Goal: Task Accomplishment & Management: Use online tool/utility

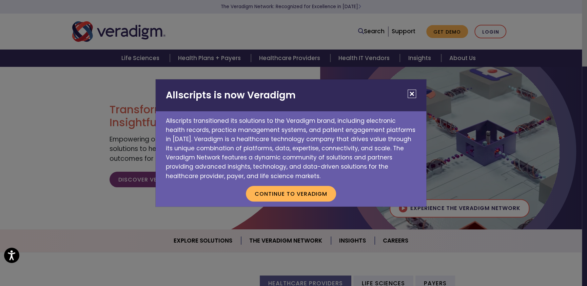
drag, startPoint x: 411, startPoint y: 92, endPoint x: 455, endPoint y: 70, distance: 48.8
click at [411, 92] on button "Close" at bounding box center [411, 93] width 8 height 8
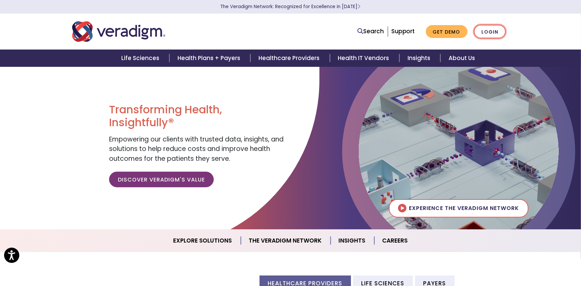
click at [487, 31] on link "Login" at bounding box center [490, 32] width 32 height 14
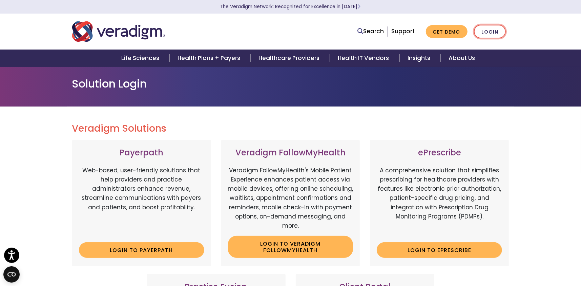
click at [501, 32] on link "Login" at bounding box center [490, 32] width 32 height 14
click at [491, 33] on link "Login" at bounding box center [490, 32] width 32 height 14
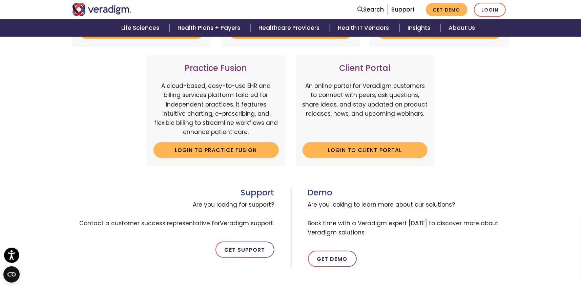
scroll to position [237, 0]
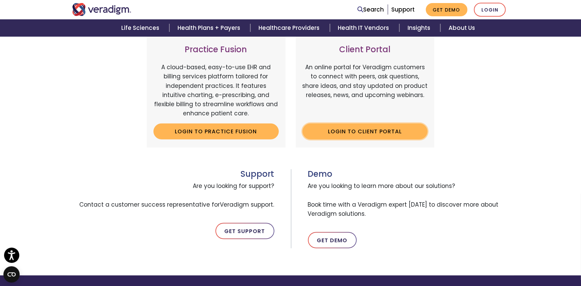
click at [365, 129] on link "Login to Client Portal" at bounding box center [365, 131] width 125 height 16
